Goal: Task Accomplishment & Management: Use online tool/utility

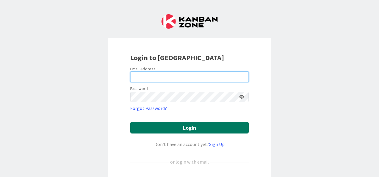
type input "[EMAIL_ADDRESS][DOMAIN_NAME]"
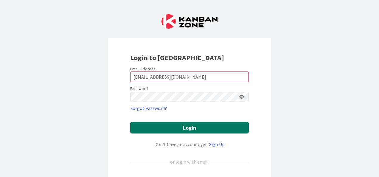
click at [183, 127] on button "Login" at bounding box center [189, 128] width 119 height 12
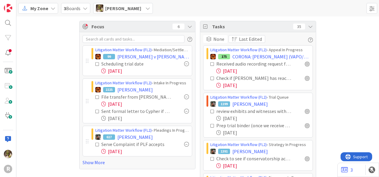
click at [45, 10] on span "My Zone" at bounding box center [39, 8] width 18 height 7
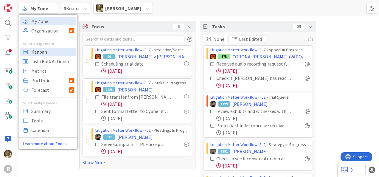
click at [40, 52] on span "Kanban" at bounding box center [52, 51] width 43 height 9
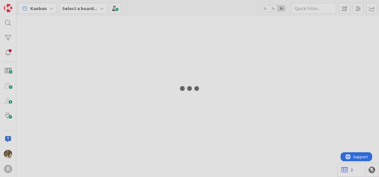
click at [40, 52] on div at bounding box center [189, 88] width 379 height 177
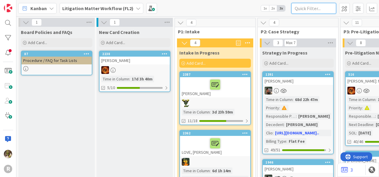
click at [314, 8] on input "text" at bounding box center [313, 8] width 45 height 11
type input "precise"
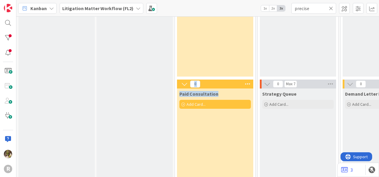
drag, startPoint x: 113, startPoint y: 171, endPoint x: 181, endPoint y: 171, distance: 67.9
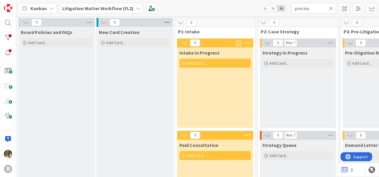
drag, startPoint x: 177, startPoint y: 4, endPoint x: 169, endPoint y: 26, distance: 23.5
click at [177, 3] on div "Kanban Litigation Matter Workflow (FL2) 1x 2x 3x precise" at bounding box center [197, 8] width 363 height 16
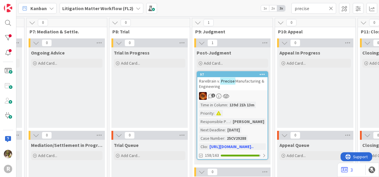
scroll to position [0, 646]
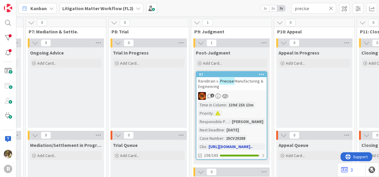
click at [239, 87] on div "RareBrain v. Precise Manufacturing & Engineering" at bounding box center [231, 83] width 70 height 13
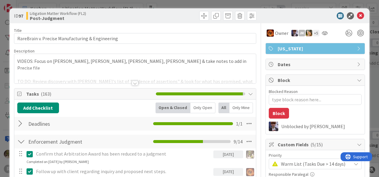
type textarea "x"
click at [197, 108] on div "Only Open" at bounding box center [202, 107] width 25 height 11
